Goal: Navigation & Orientation: Find specific page/section

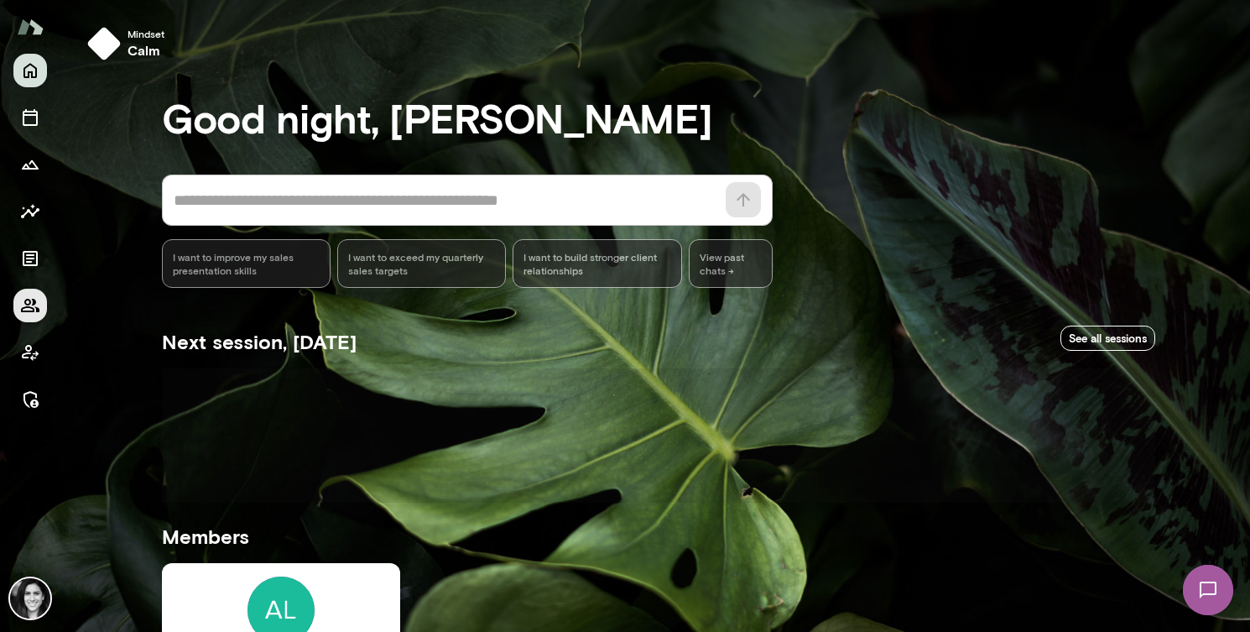
click at [32, 295] on icon "Members" at bounding box center [30, 305] width 20 height 20
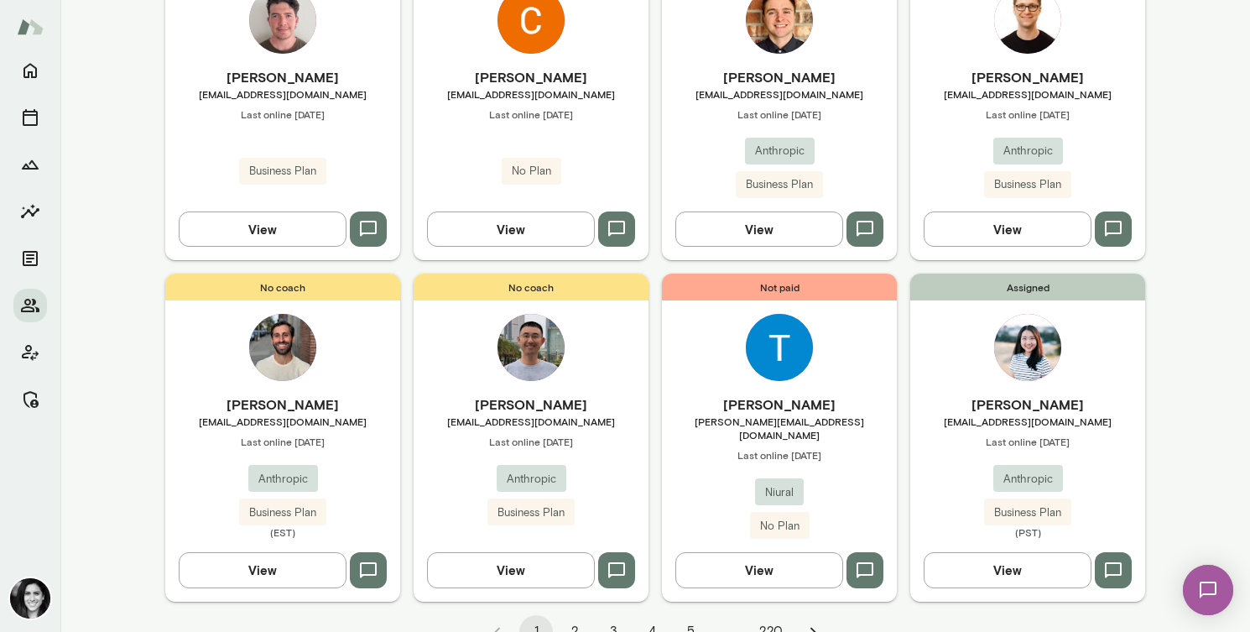
scroll to position [1329, 0]
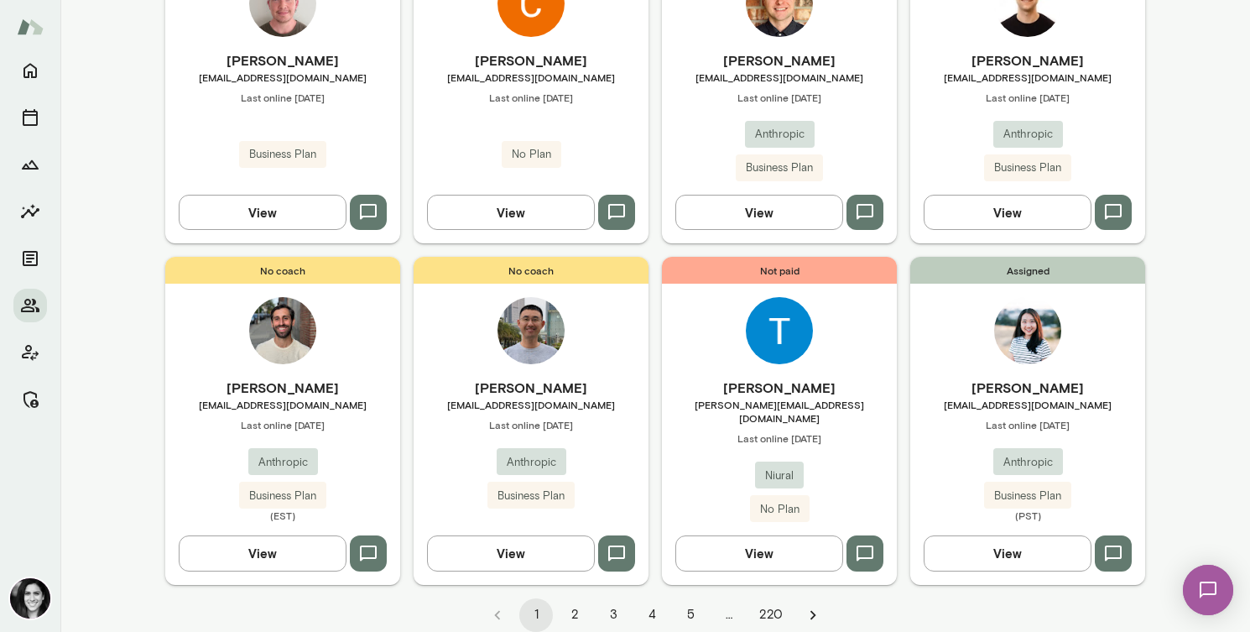
click at [570, 598] on button "2" at bounding box center [575, 615] width 34 height 34
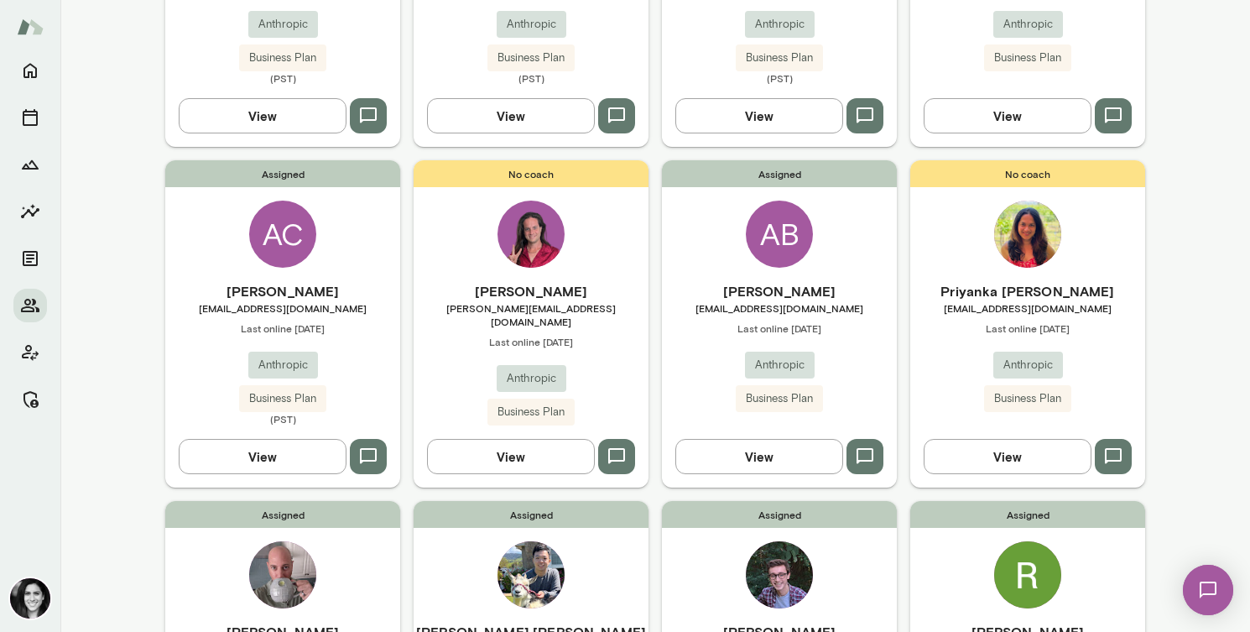
scroll to position [1343, 0]
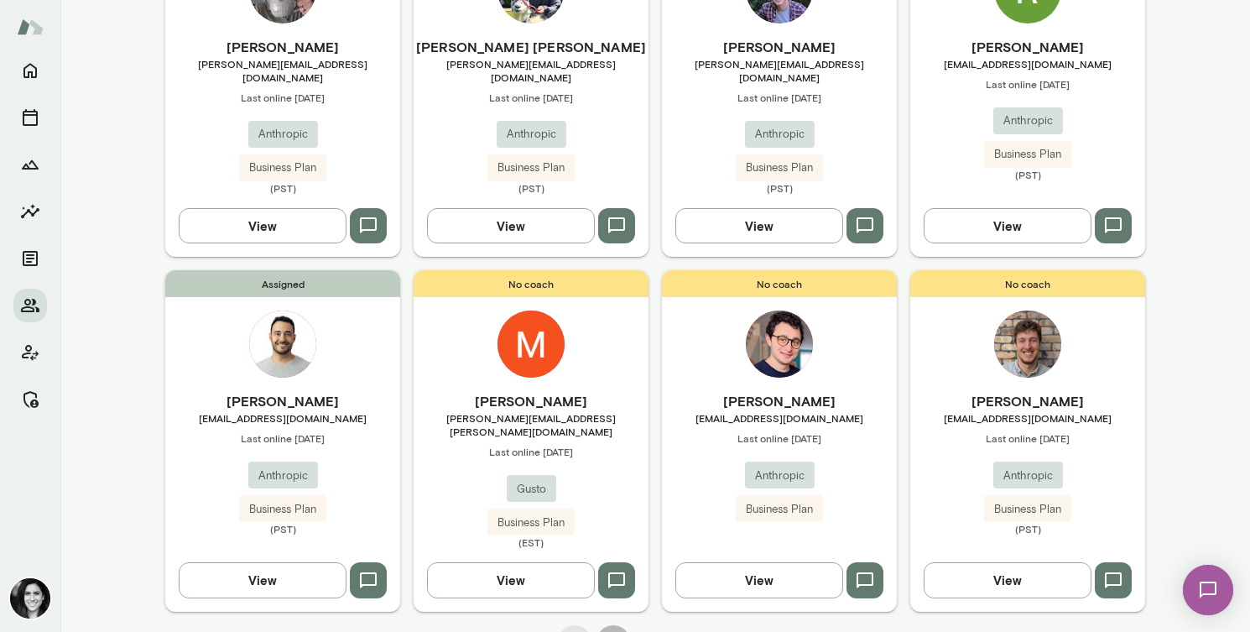
click at [608, 625] on button "3" at bounding box center [613, 642] width 34 height 34
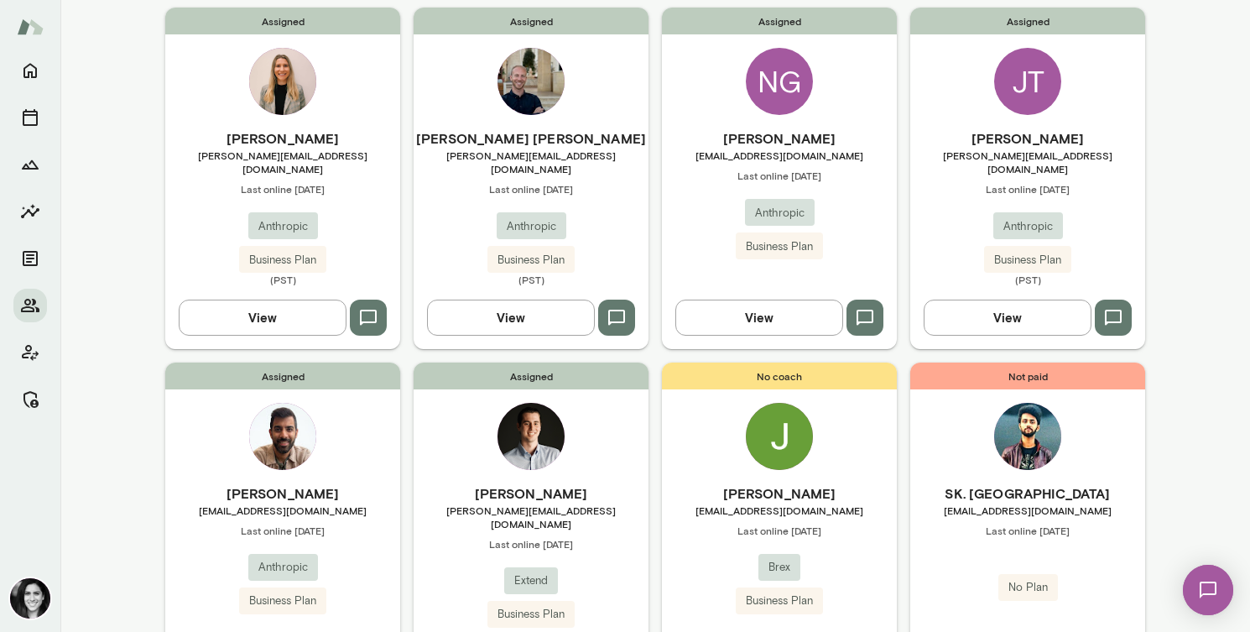
scroll to position [0, 0]
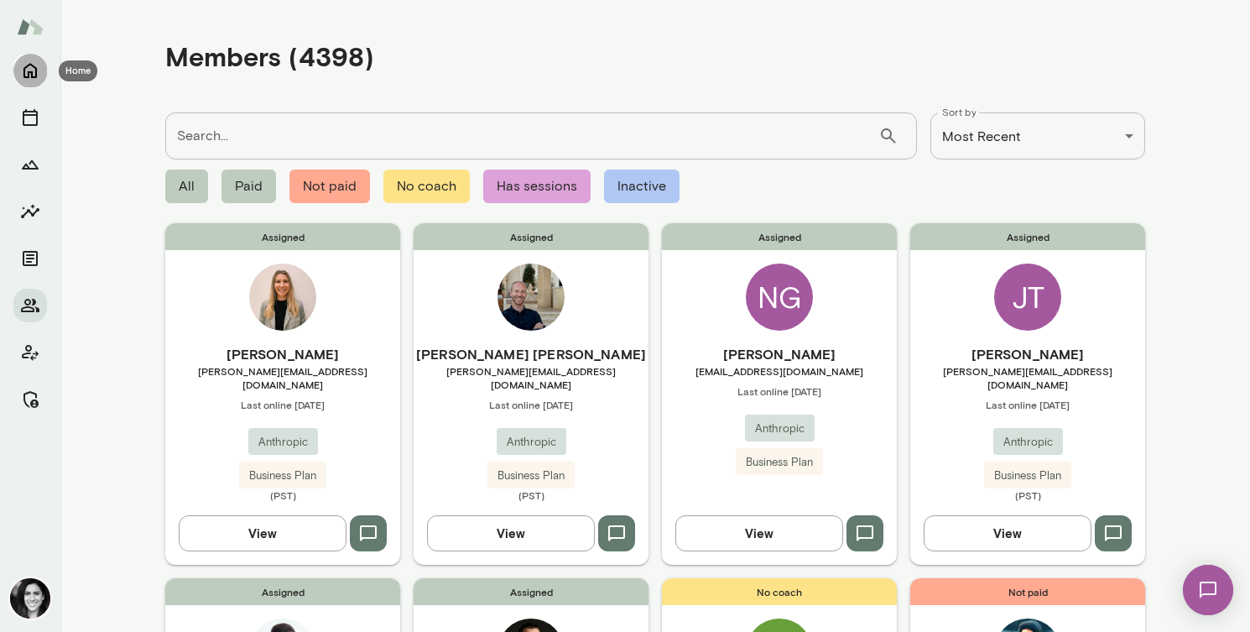
click at [29, 60] on icon "Home" at bounding box center [30, 70] width 20 height 20
